Goal: Check status: Check status

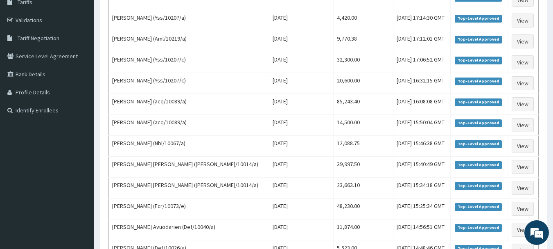
scroll to position [15, 0]
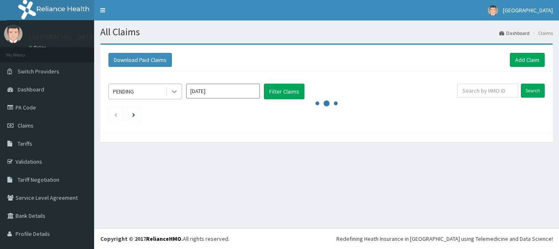
click at [175, 93] on icon at bounding box center [174, 91] width 8 height 8
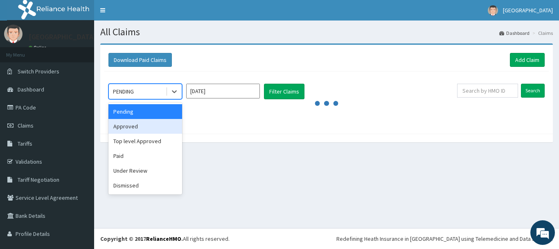
click at [160, 128] on div "Approved" at bounding box center [146, 126] width 74 height 15
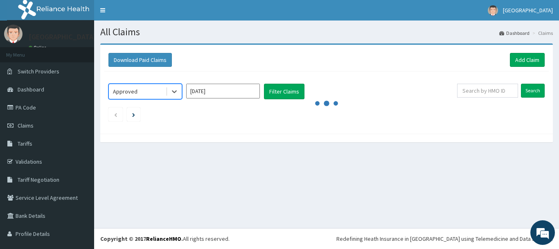
click at [364, 107] on ul at bounding box center [327, 114] width 437 height 14
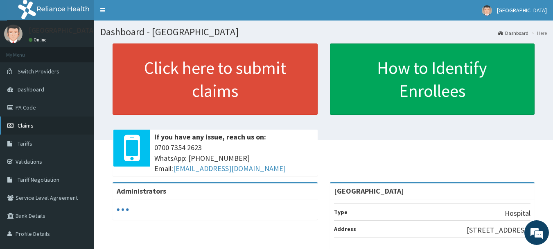
click at [28, 124] on span "Claims" at bounding box center [26, 125] width 16 height 7
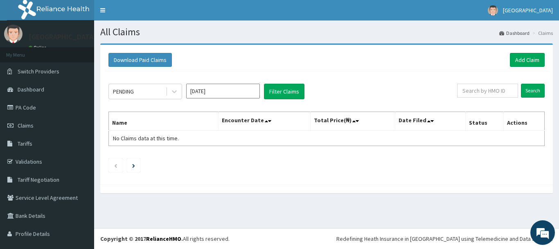
click at [228, 89] on input "Oct 2025" at bounding box center [223, 91] width 74 height 15
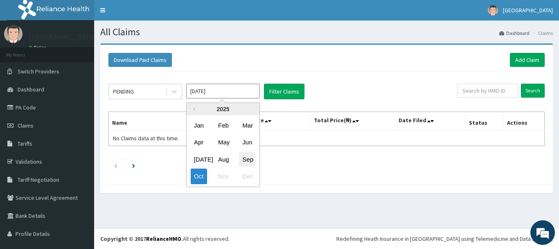
click at [253, 161] on div "Sep" at bounding box center [247, 159] width 16 height 15
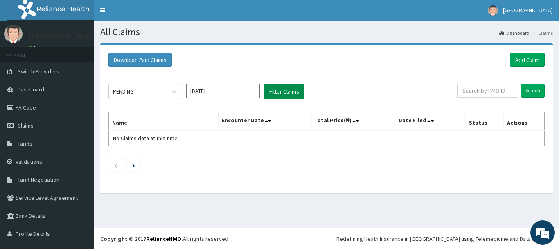
click at [285, 87] on button "Filter Claims" at bounding box center [284, 92] width 41 height 16
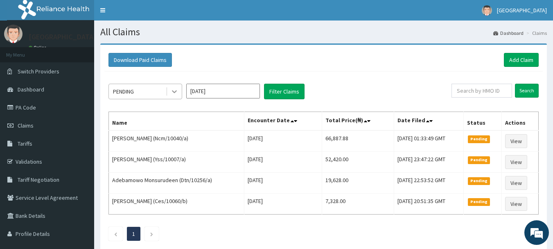
click at [176, 94] on icon at bounding box center [174, 91] width 8 height 8
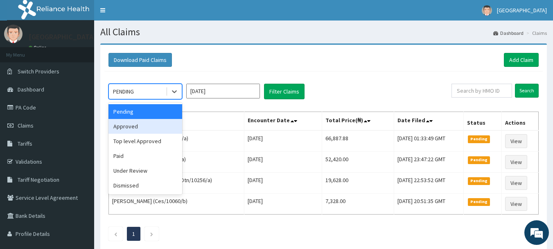
click at [166, 128] on div "Approved" at bounding box center [146, 126] width 74 height 15
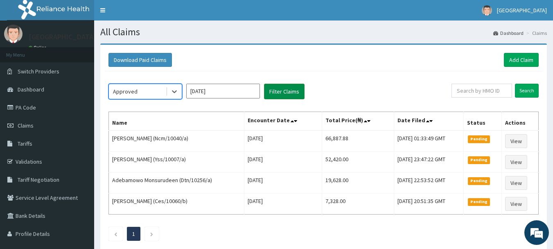
click at [274, 90] on button "Filter Claims" at bounding box center [284, 92] width 41 height 16
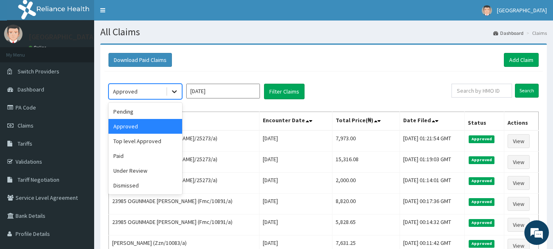
click at [173, 88] on icon at bounding box center [174, 91] width 8 height 8
click at [165, 145] on div "Top level Approved" at bounding box center [146, 140] width 74 height 15
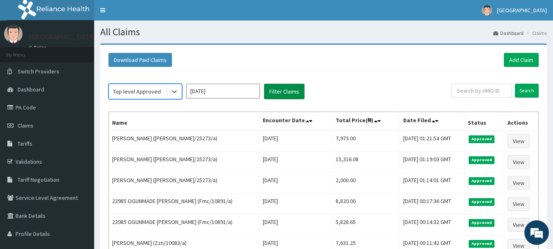
click at [279, 88] on button "Filter Claims" at bounding box center [284, 92] width 41 height 16
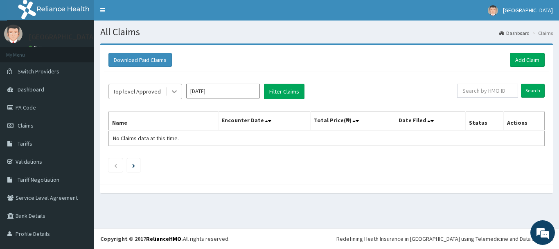
click at [174, 91] on icon at bounding box center [174, 91] width 5 height 3
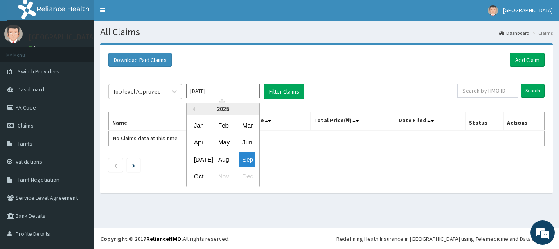
click at [222, 93] on input "Sep 2025" at bounding box center [223, 91] width 74 height 15
click at [217, 158] on div "Aug" at bounding box center [223, 159] width 16 height 15
type input "Aug 2025"
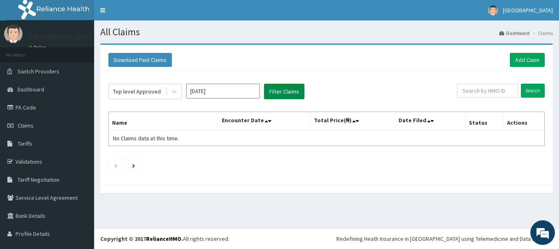
click at [286, 92] on button "Filter Claims" at bounding box center [284, 92] width 41 height 16
click at [178, 95] on icon at bounding box center [174, 91] width 8 height 8
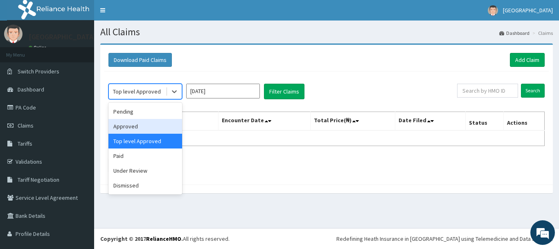
click at [163, 121] on div "Approved" at bounding box center [146, 126] width 74 height 15
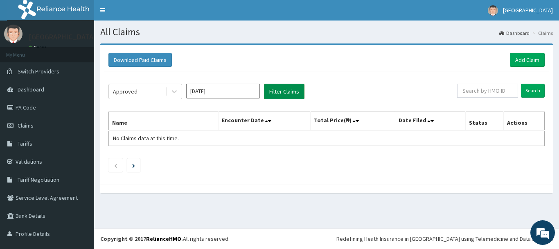
click at [285, 91] on button "Filter Claims" at bounding box center [284, 92] width 41 height 16
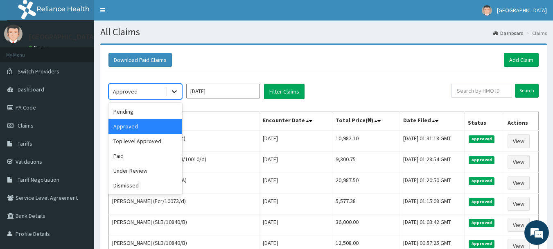
click at [176, 89] on icon at bounding box center [174, 91] width 8 height 8
click at [151, 166] on div "Under Review" at bounding box center [146, 170] width 74 height 15
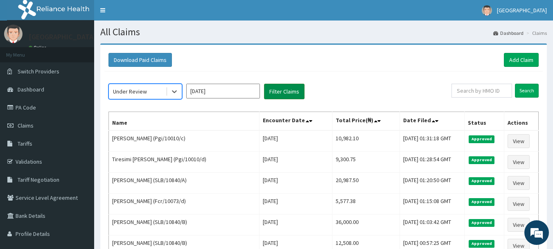
click at [271, 94] on button "Filter Claims" at bounding box center [284, 92] width 41 height 16
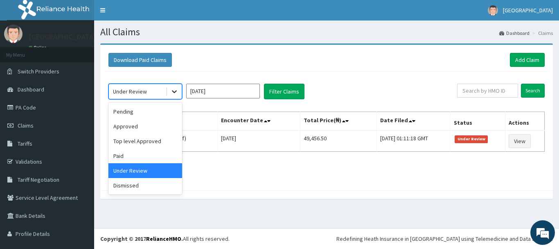
click at [175, 90] on icon at bounding box center [174, 91] width 8 height 8
click at [158, 140] on div "Top level Approved" at bounding box center [146, 140] width 74 height 15
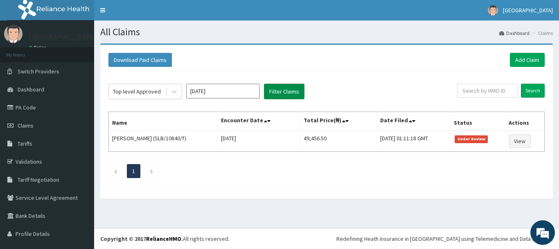
click at [285, 90] on button "Filter Claims" at bounding box center [284, 92] width 41 height 16
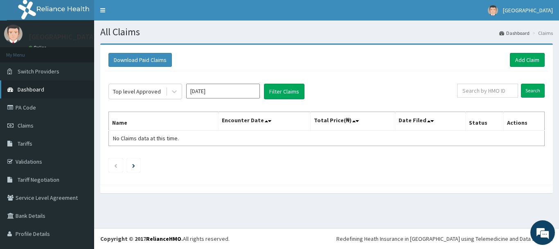
click at [35, 82] on link "Dashboard" at bounding box center [47, 89] width 94 height 18
